Goal: Navigation & Orientation: Find specific page/section

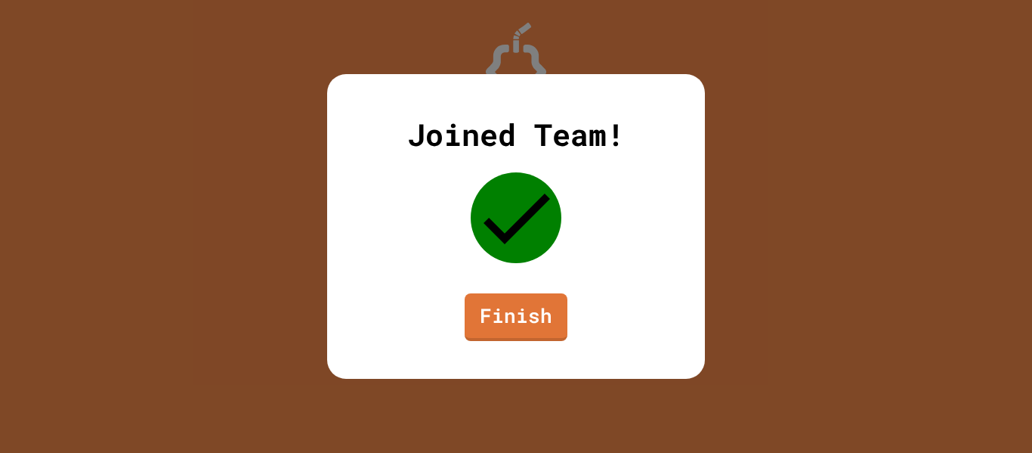
click at [528, 293] on link "Finish" at bounding box center [516, 317] width 103 height 48
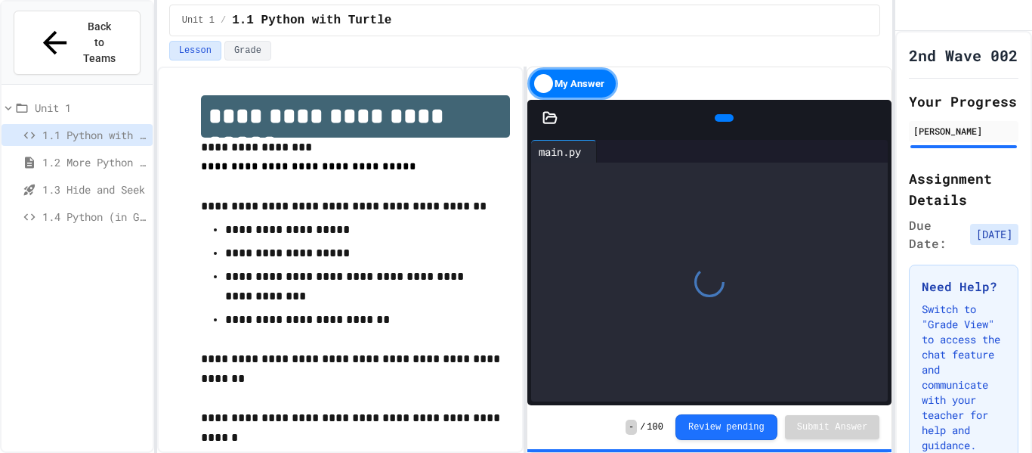
click at [116, 209] on span "1.4 Python (in Groups)" at bounding box center [94, 217] width 104 height 16
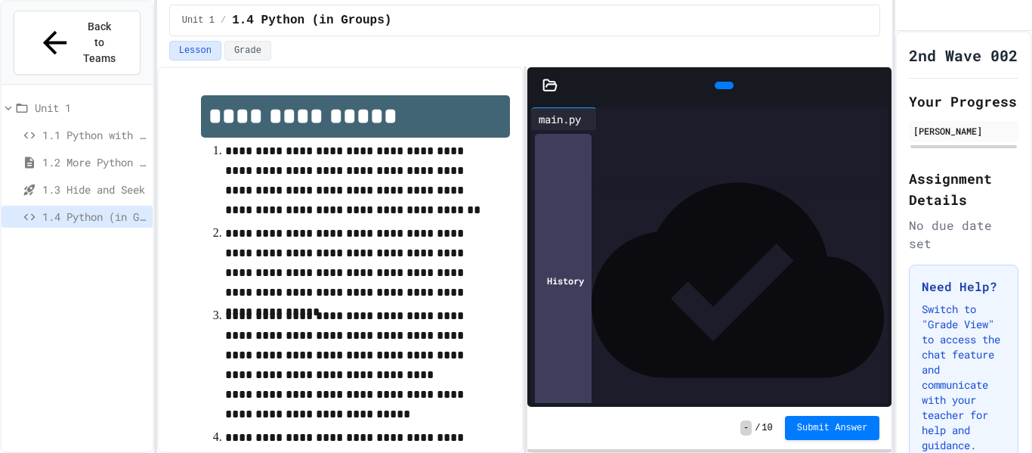
click at [97, 39] on button "Back to Teams" at bounding box center [77, 43] width 127 height 64
